Goal: Navigation & Orientation: Find specific page/section

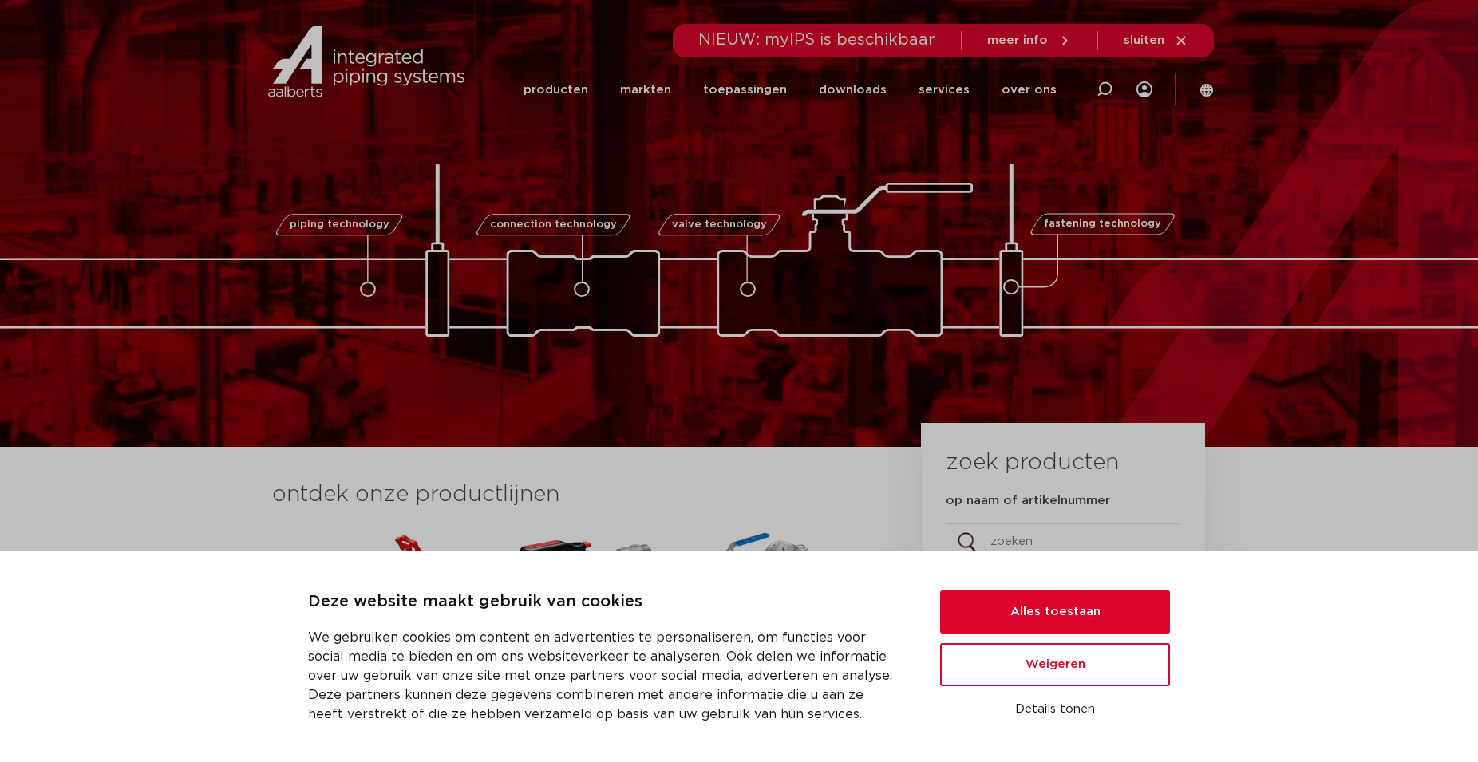
scroll to position [407, 0]
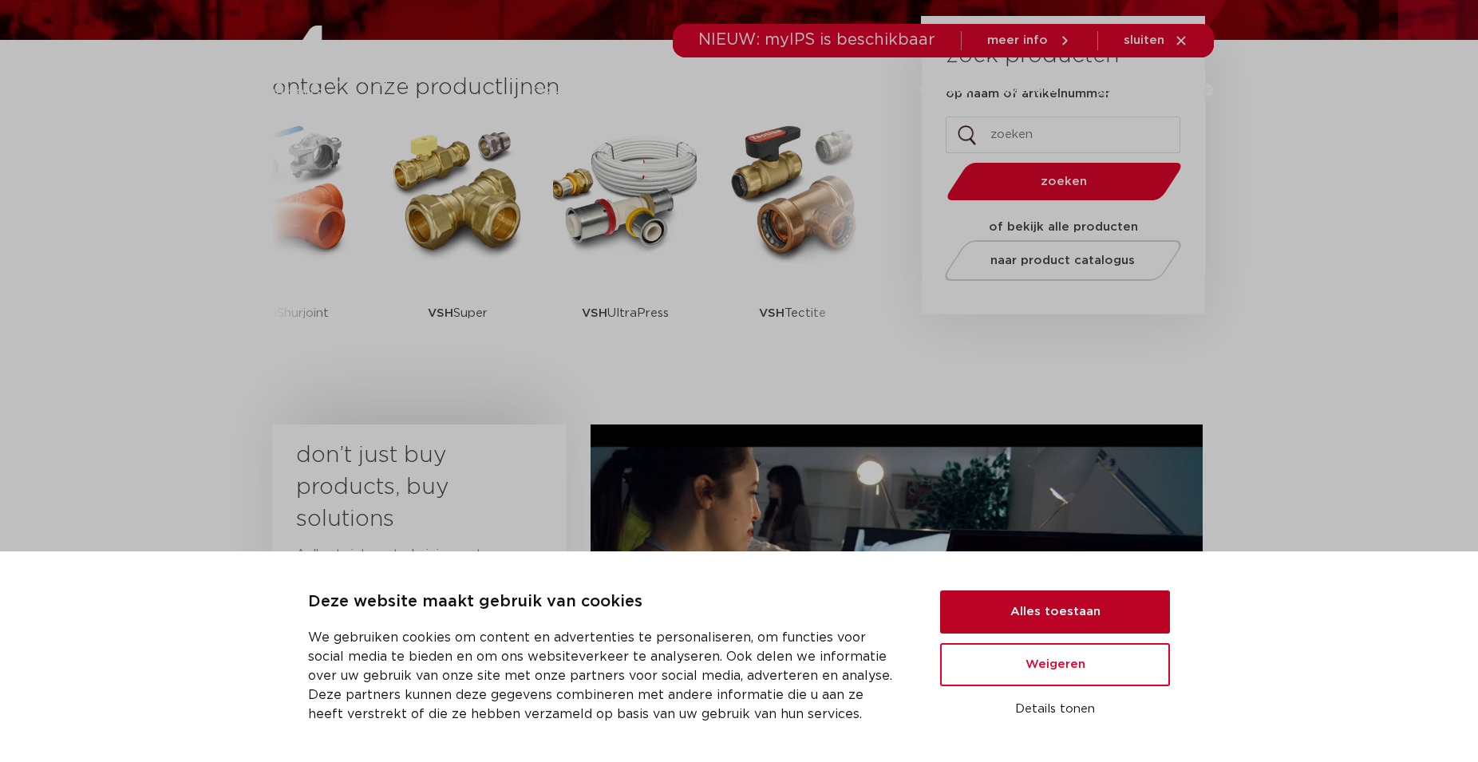
click at [1078, 617] on button "Alles toestaan" at bounding box center [1055, 612] width 230 height 43
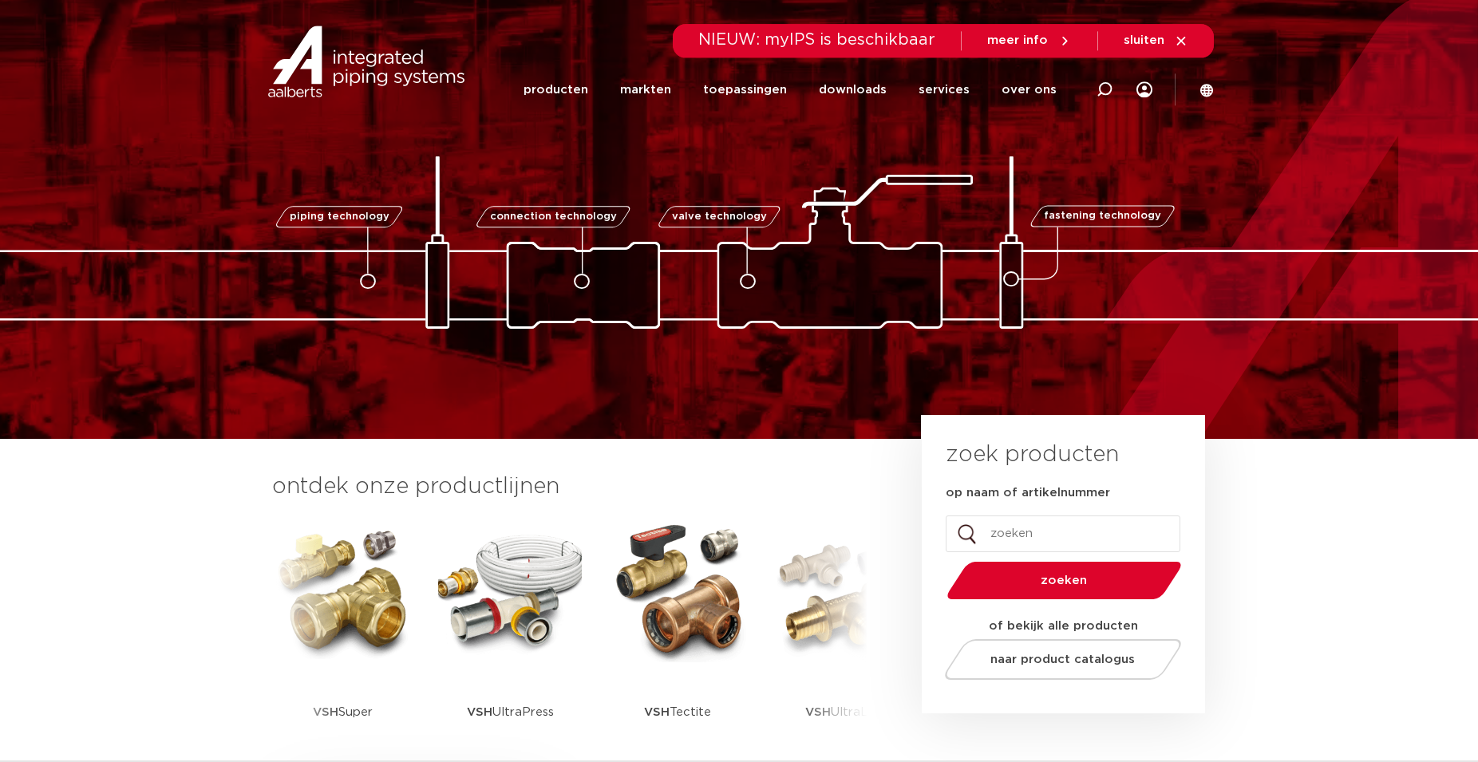
scroll to position [0, 0]
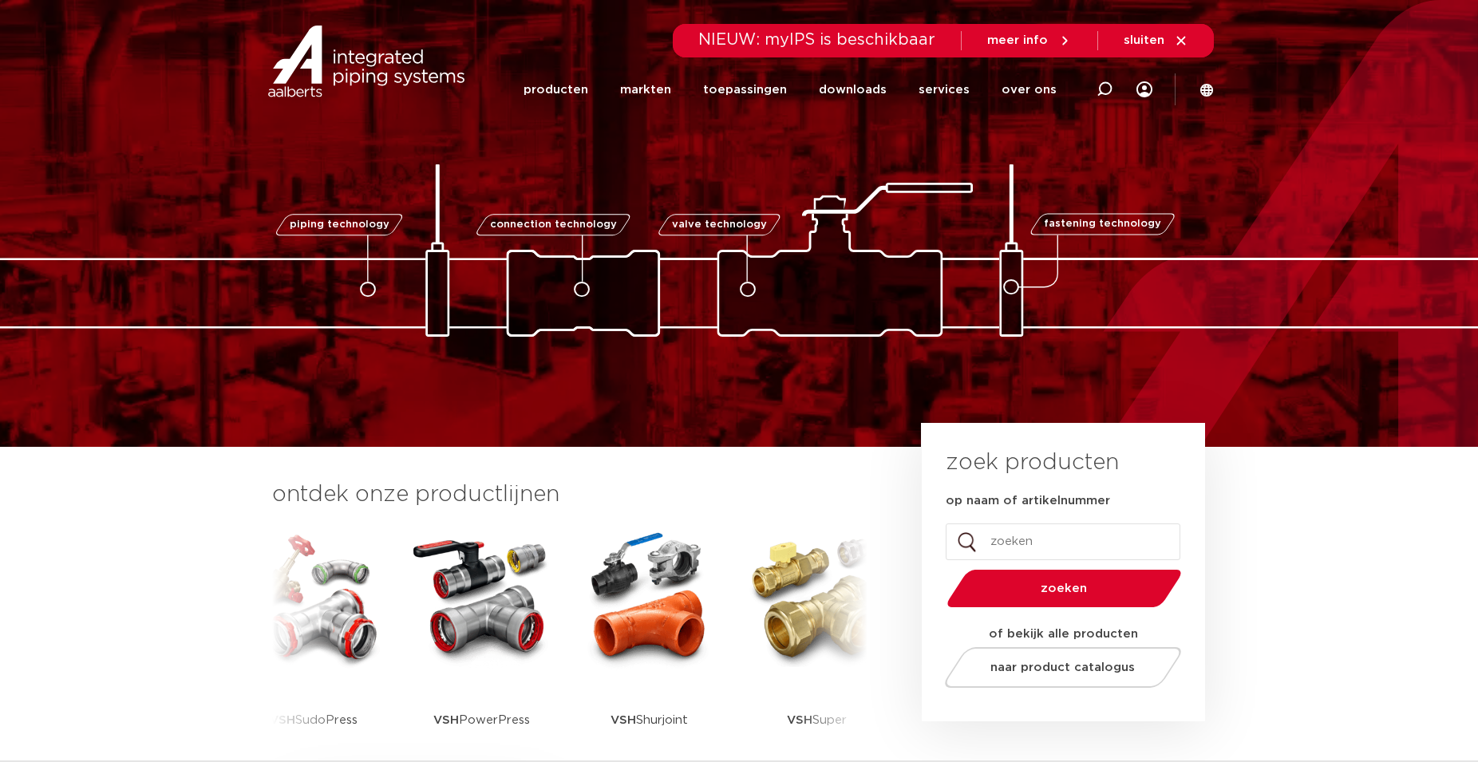
click at [496, 606] on img at bounding box center [481, 599] width 144 height 144
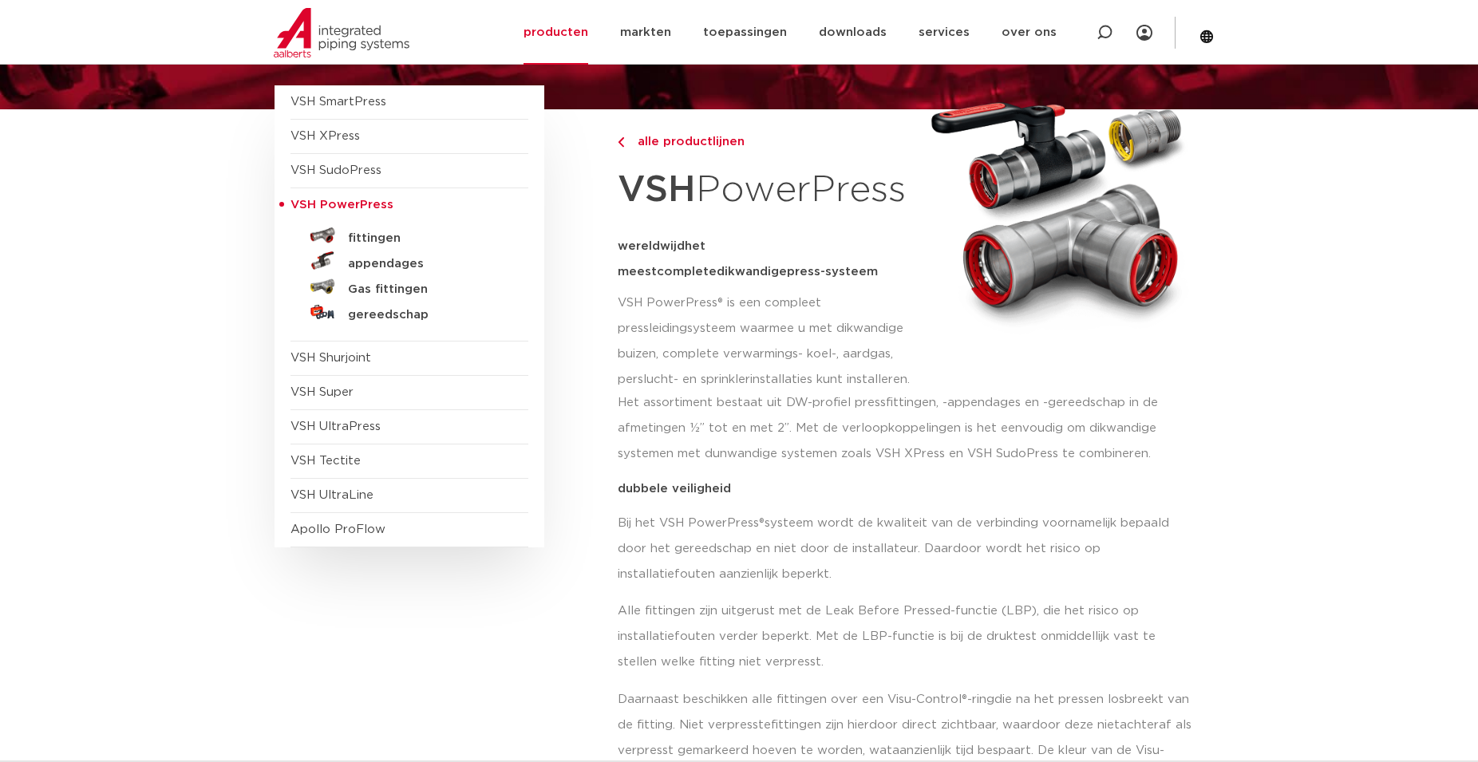
scroll to position [81, 0]
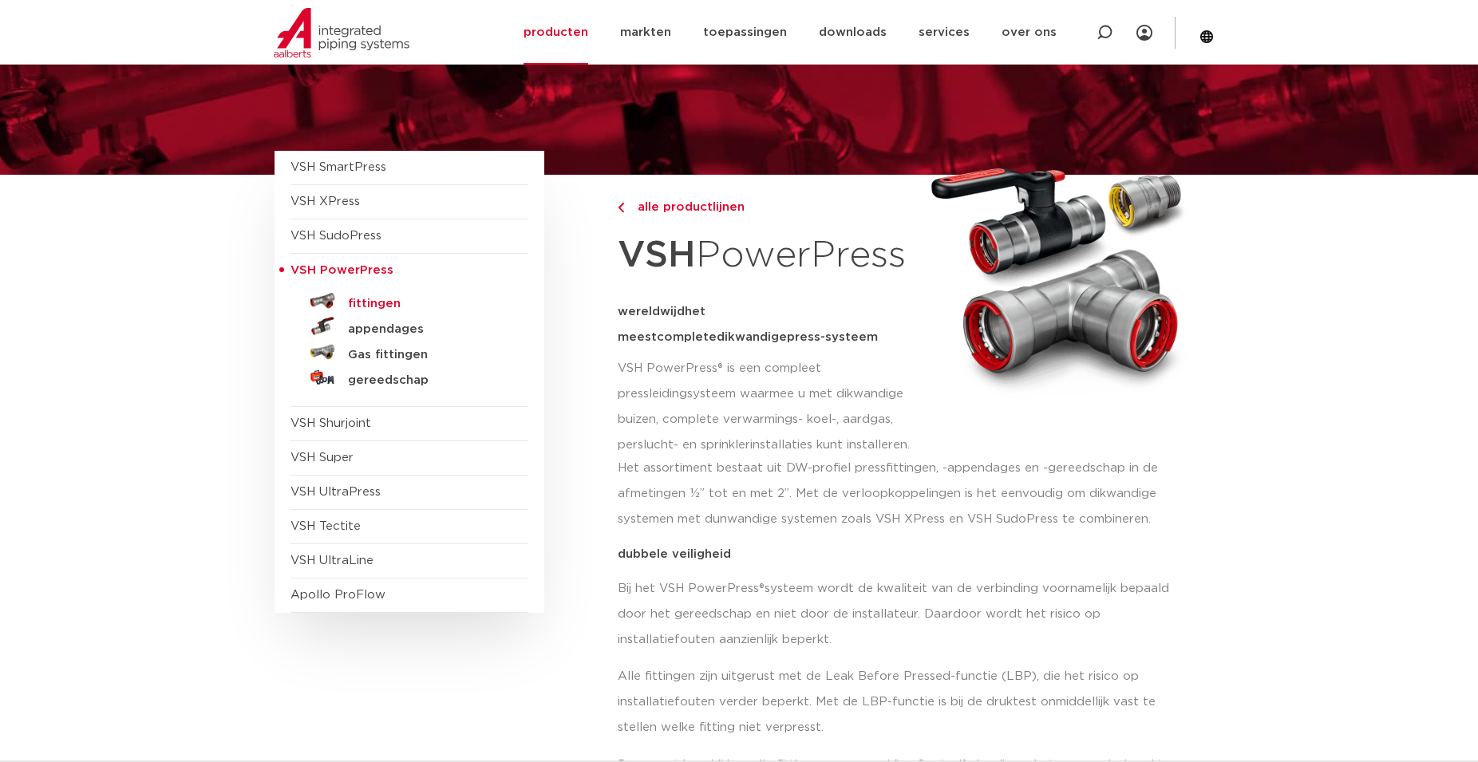
click at [380, 300] on h5 "fittingen" at bounding box center [427, 304] width 158 height 14
